Goal: Find contact information: Find contact information

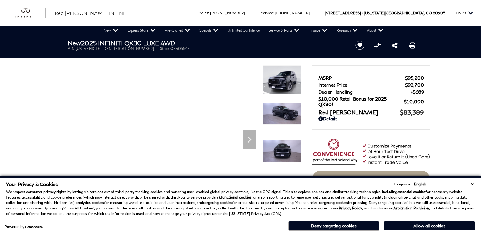
drag, startPoint x: 81, startPoint y: 28, endPoint x: 126, endPoint y: 47, distance: 49.0
click at [88, 32] on div "New New 2026 QX60 Compare INFINITI Models All New Crossovers & SUVs" at bounding box center [240, 30] width 481 height 9
click at [160, 47] on span "Stock:" at bounding box center [165, 48] width 10 height 5
click at [96, 8] on div "Red [PERSON_NAME] INFINITI" at bounding box center [72, 13] width 129 height 26
click at [99, 23] on div "Red [PERSON_NAME] INFINITI" at bounding box center [72, 13] width 129 height 26
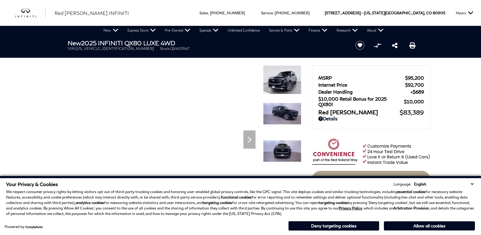
click at [96, 32] on div "New New 2026 QX60 Compare INFINITI Models All New Crossovers & SUVs" at bounding box center [240, 30] width 481 height 9
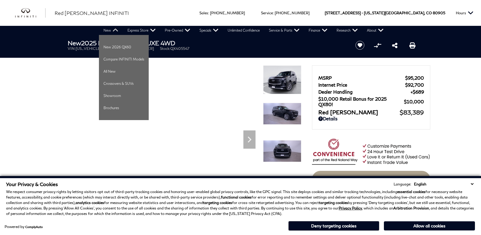
drag, startPoint x: 120, startPoint y: 40, endPoint x: 109, endPoint y: 29, distance: 16.3
click at [118, 37] on div "New 2025 INFINITI QX80 LUXE 4WD VIN: JN8AZ3BB2S9405547 Stock: QX405547" at bounding box center [205, 45] width 292 height 20
click at [109, 29] on link "New" at bounding box center [111, 30] width 24 height 9
click at [107, 70] on link "All New" at bounding box center [124, 71] width 50 height 12
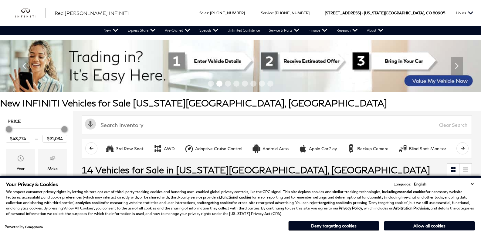
click at [429, 224] on button "Allow all cookies" at bounding box center [429, 225] width 91 height 9
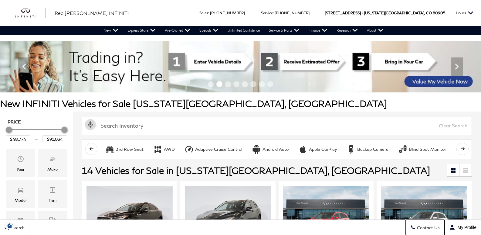
click at [428, 226] on span "Contact Us" at bounding box center [428, 227] width 24 height 5
drag, startPoint x: 428, startPoint y: 226, endPoint x: 304, endPoint y: 153, distance: 143.5
